Goal: Check status: Check status

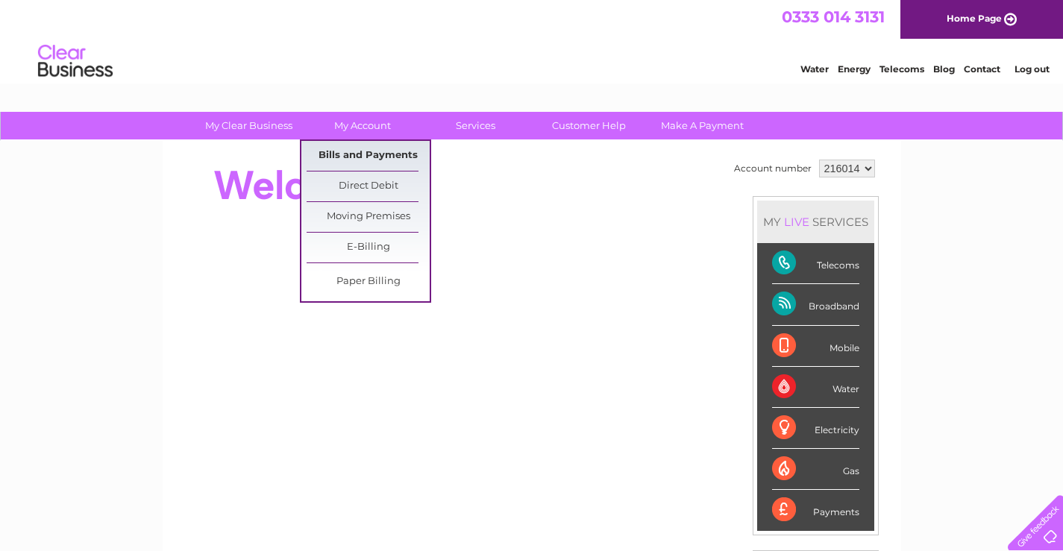
click at [345, 152] on link "Bills and Payments" at bounding box center [368, 156] width 123 height 30
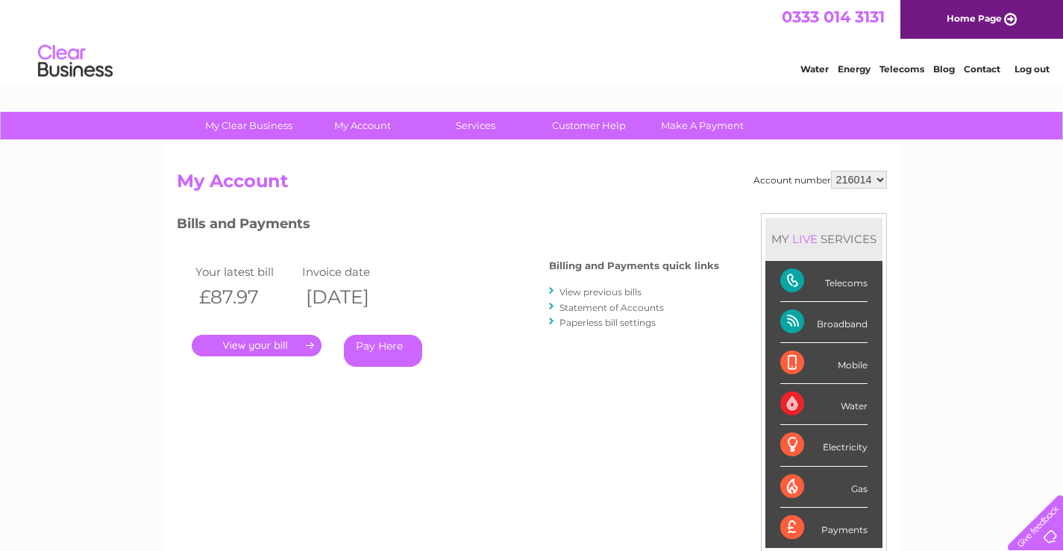
click at [293, 351] on link "." at bounding box center [257, 346] width 130 height 22
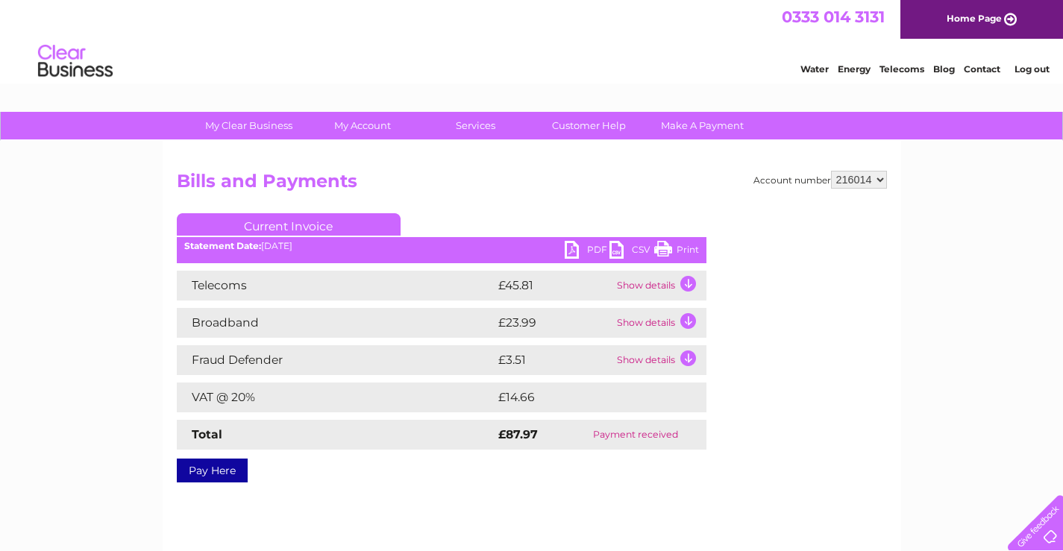
click at [86, 203] on div "My Clear Business Login Details My Details My Preferences Link Account My Accou…" at bounding box center [531, 463] width 1063 height 702
click at [23, 283] on div "My Clear Business Login Details My Details My Preferences Link Account My Accou…" at bounding box center [531, 463] width 1063 height 702
click at [641, 195] on h2 "Bills and Payments" at bounding box center [532, 185] width 710 height 28
click at [593, 180] on h2 "Bills and Payments" at bounding box center [532, 185] width 710 height 28
